Goal: Information Seeking & Learning: Learn about a topic

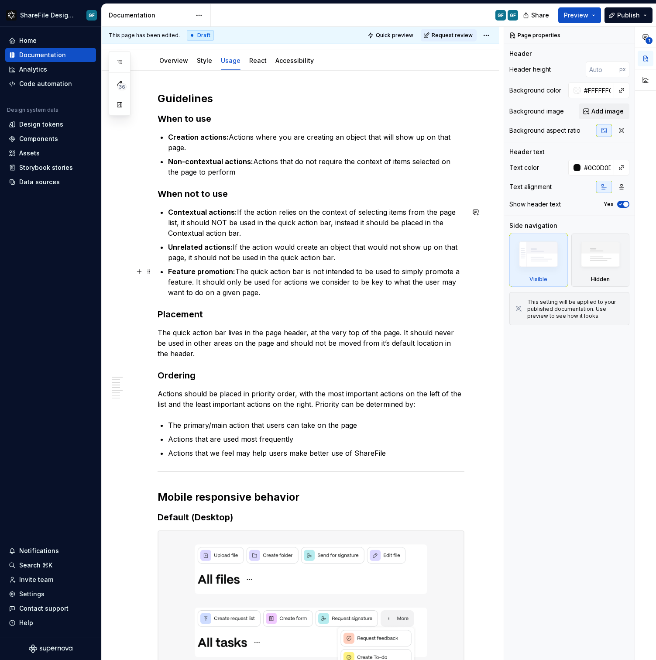
scroll to position [73, 0]
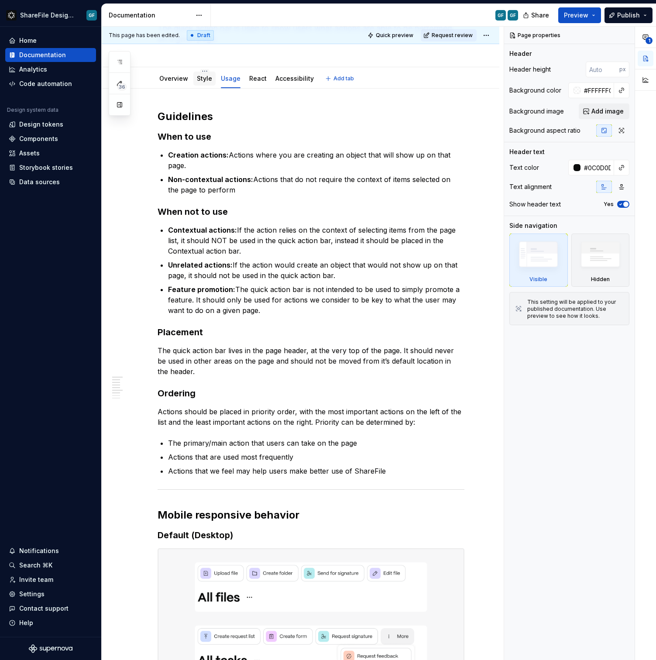
click at [205, 82] on link "Style" at bounding box center [204, 78] width 15 height 7
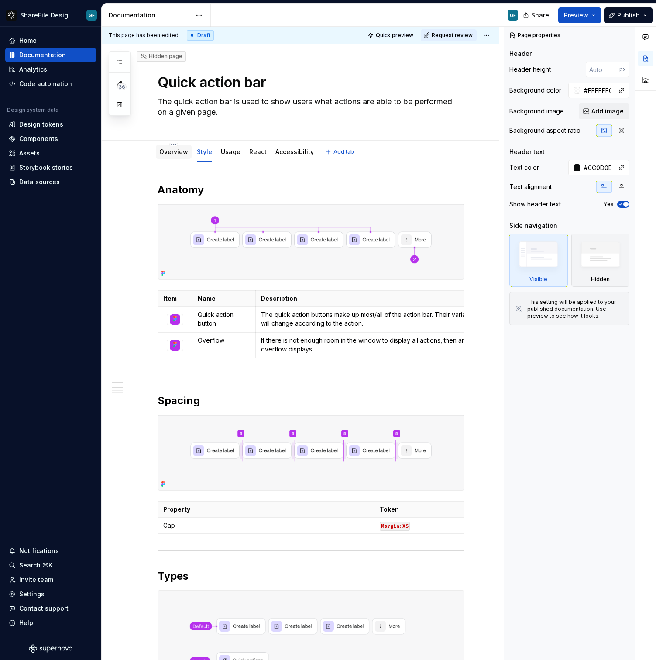
click at [182, 151] on link "Overview" at bounding box center [173, 151] width 29 height 7
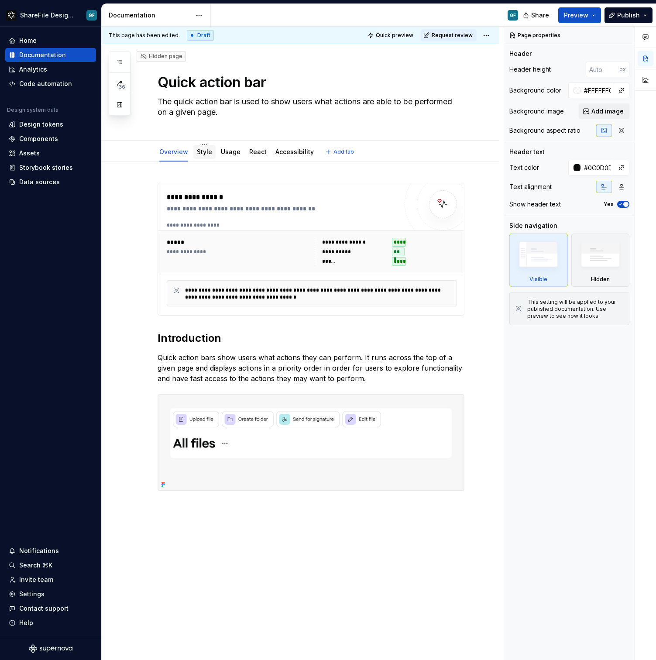
click at [200, 153] on link "Style" at bounding box center [204, 151] width 15 height 7
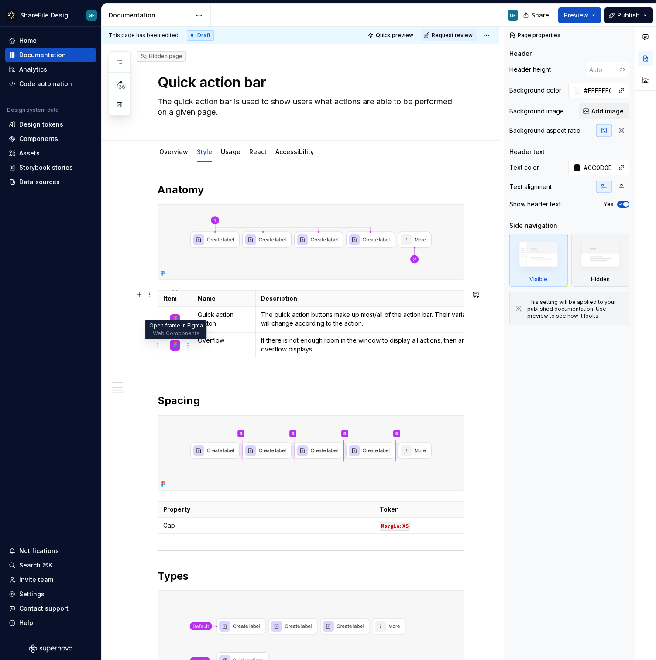
click at [176, 347] on icon at bounding box center [175, 344] width 7 height 7
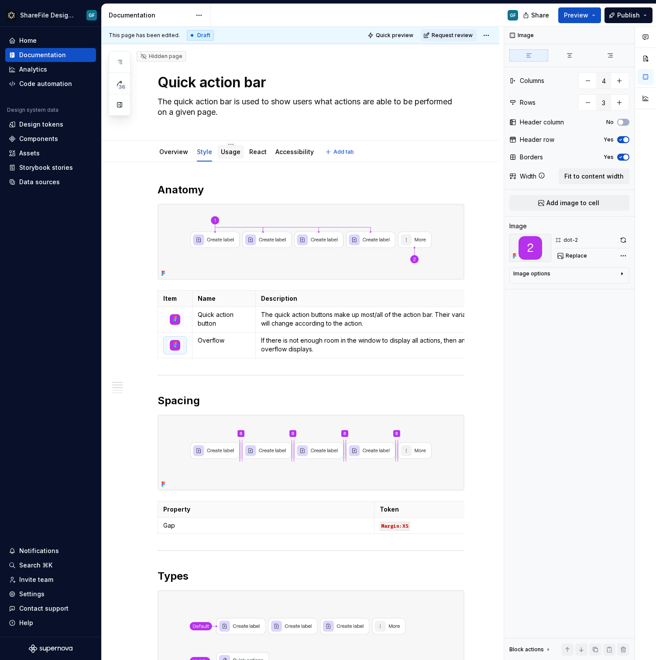
click at [228, 159] on div "Usage" at bounding box center [230, 152] width 27 height 14
click at [227, 154] on link "Usage" at bounding box center [231, 151] width 20 height 7
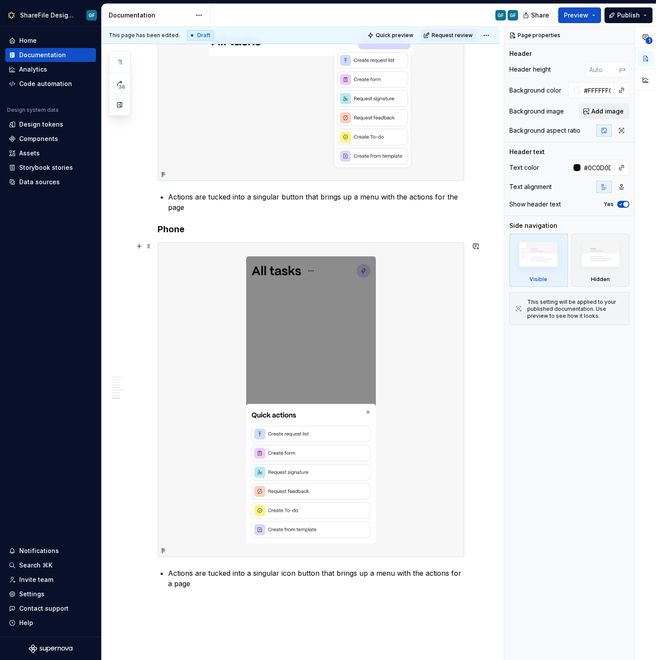
scroll to position [580, 0]
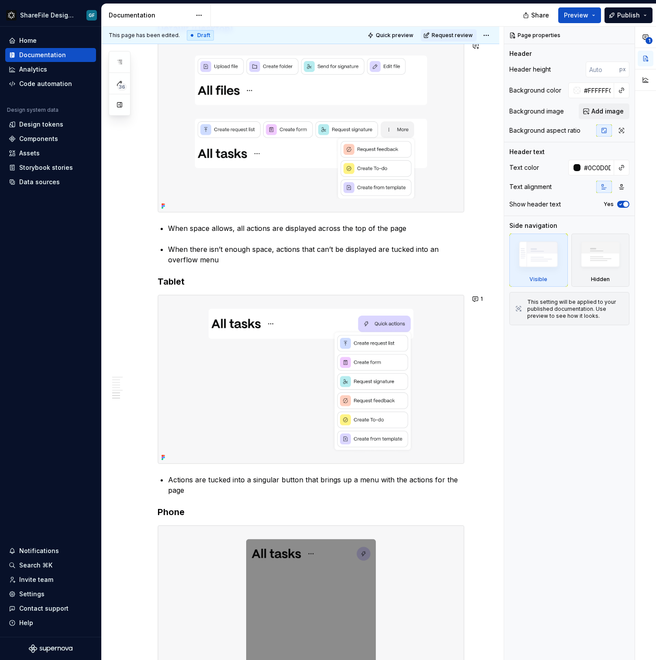
type textarea "*"
